Goal: Information Seeking & Learning: Learn about a topic

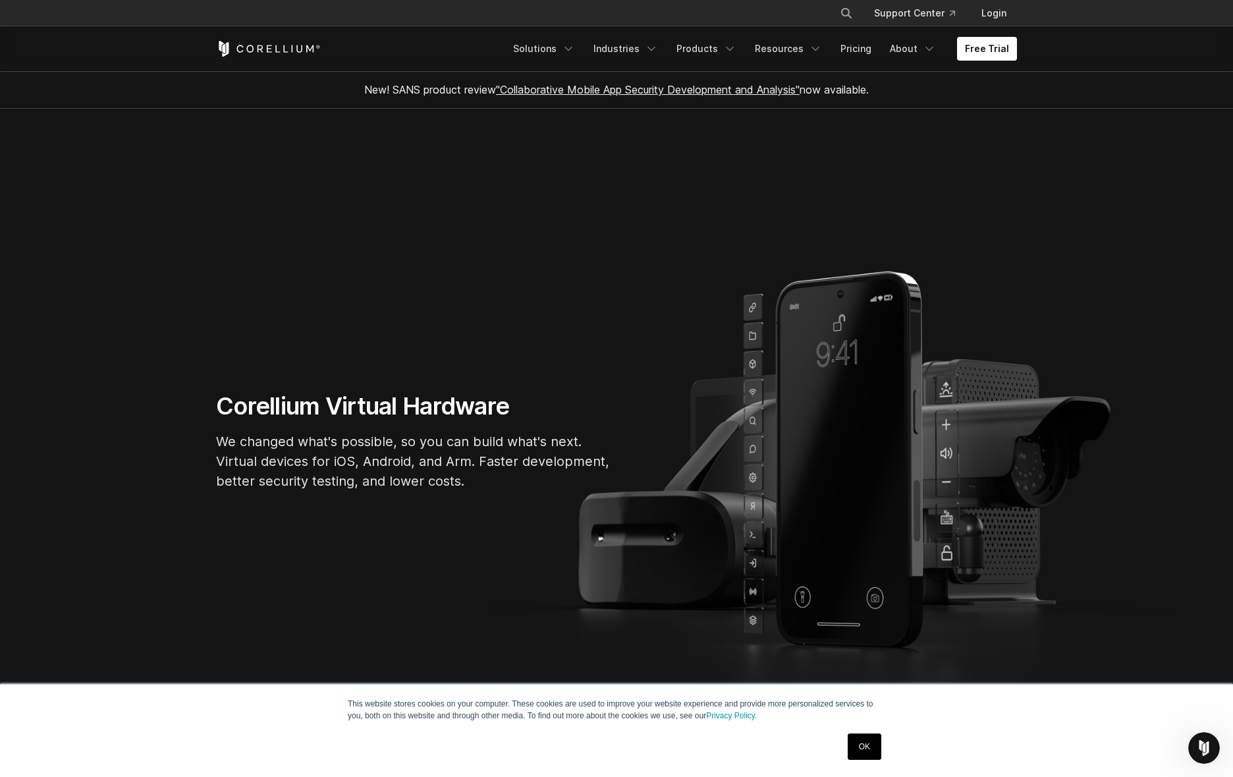
click at [866, 746] on link "OK" at bounding box center [865, 746] width 34 height 26
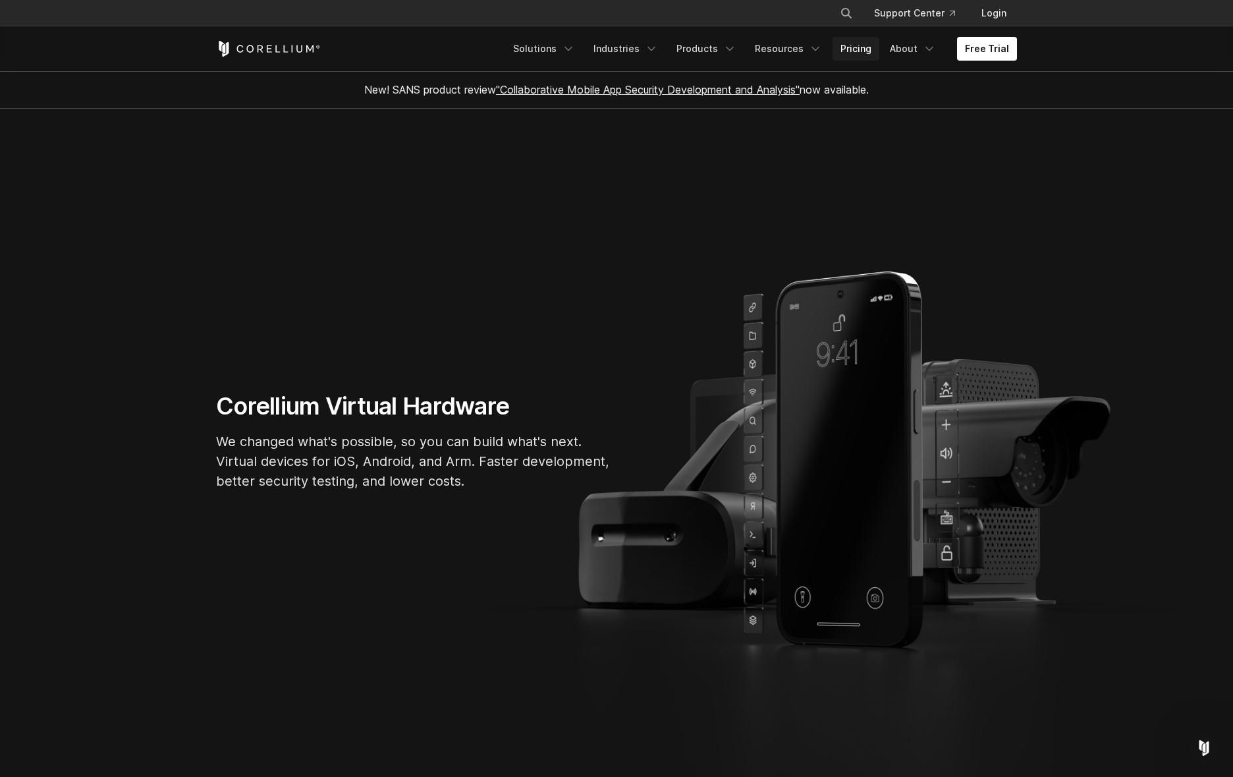
click at [856, 46] on link "Pricing" at bounding box center [856, 49] width 47 height 24
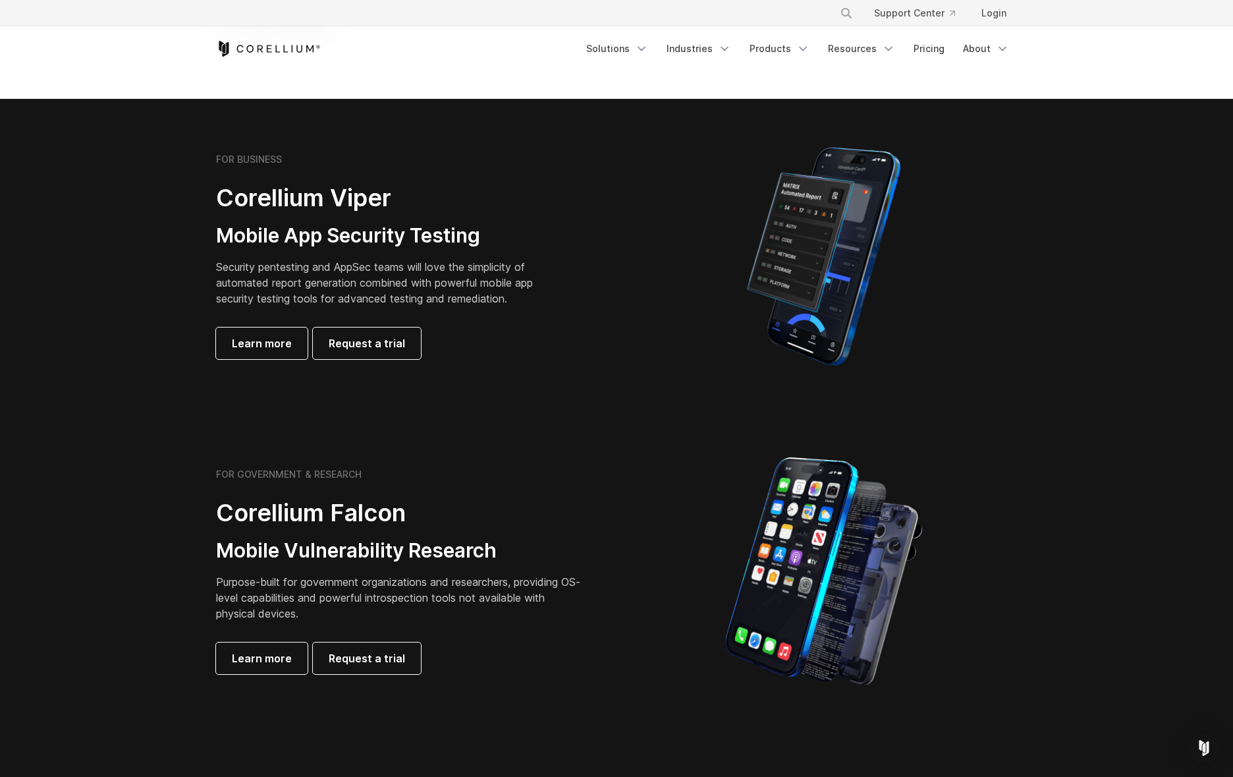
scroll to position [244, 0]
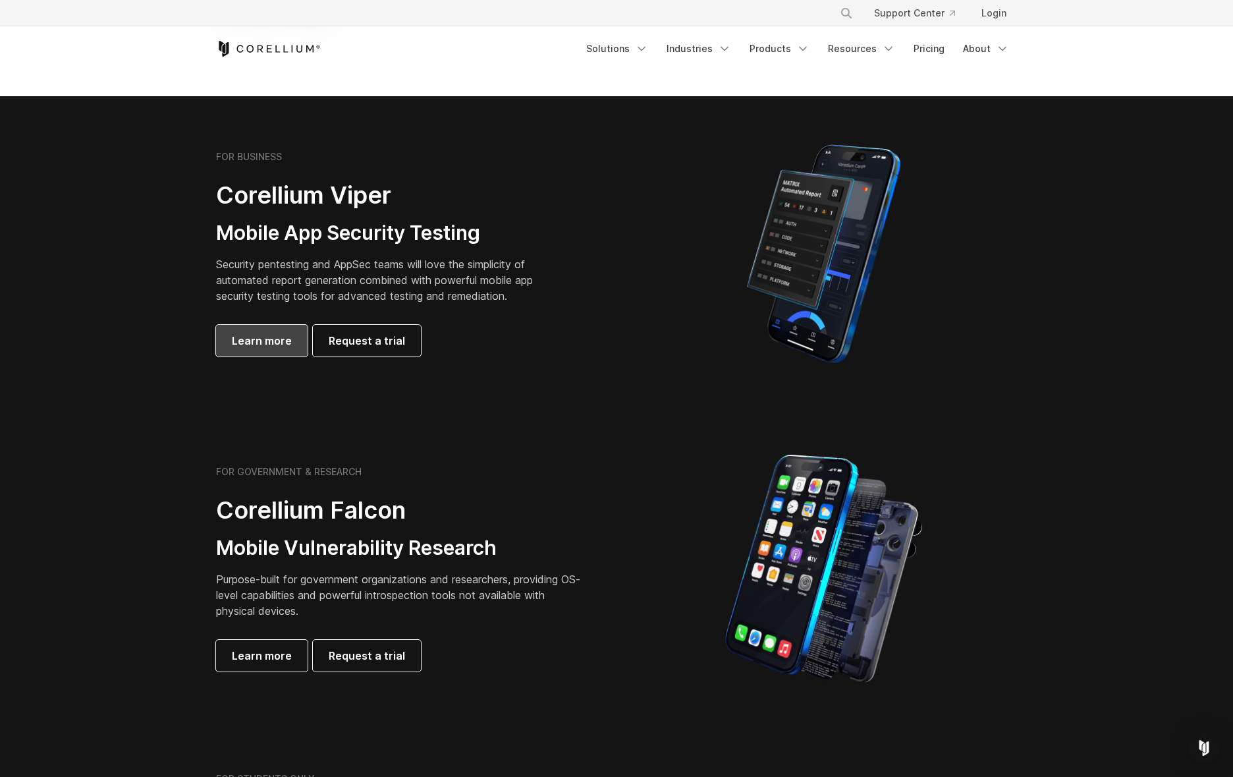
click at [271, 342] on span "Learn more" at bounding box center [262, 341] width 60 height 16
